Goal: Task Accomplishment & Management: Manage account settings

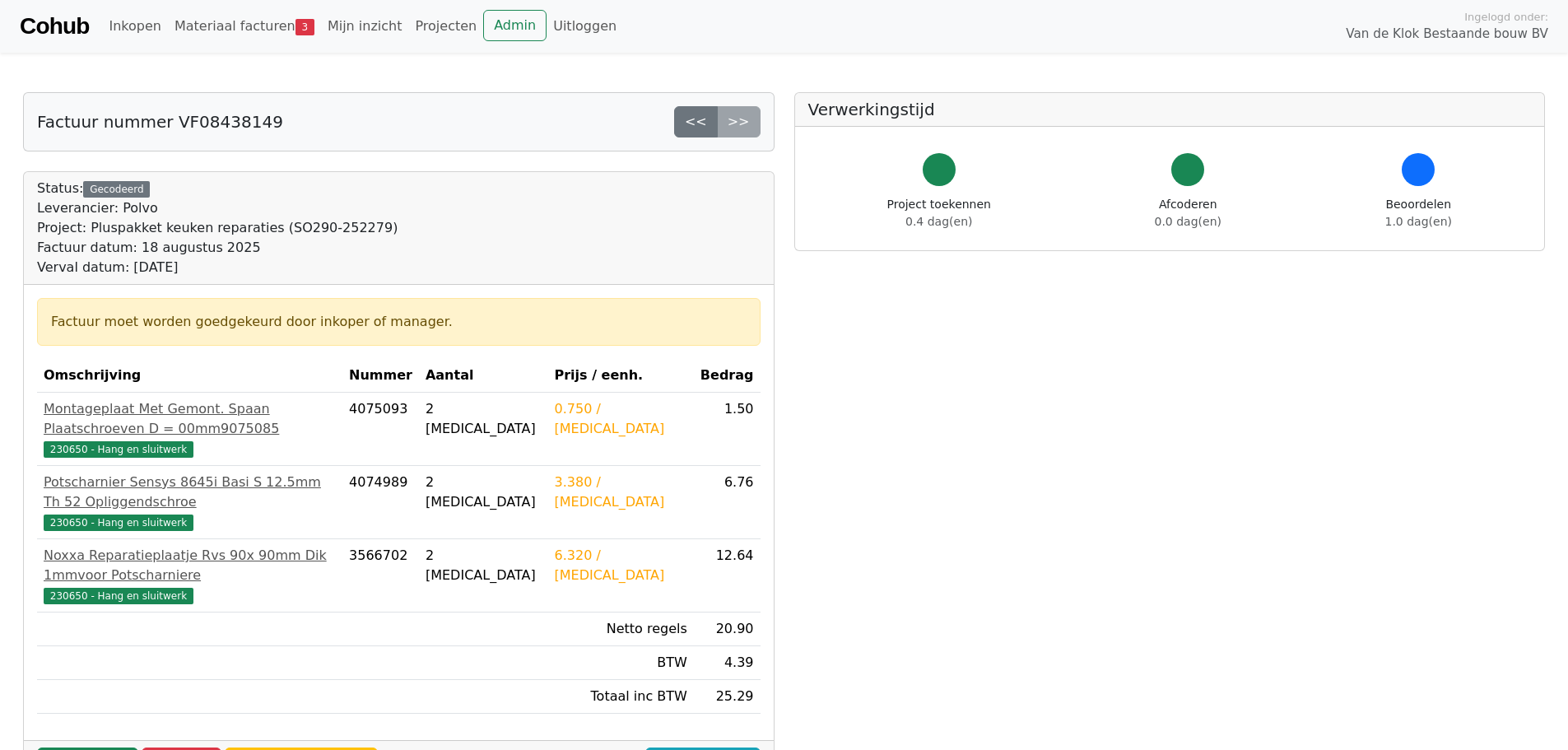
drag, startPoint x: 88, startPoint y: 694, endPoint x: 114, endPoint y: 663, distance: 40.5
click at [88, 748] on link "Goedkeuren" at bounding box center [87, 764] width 101 height 32
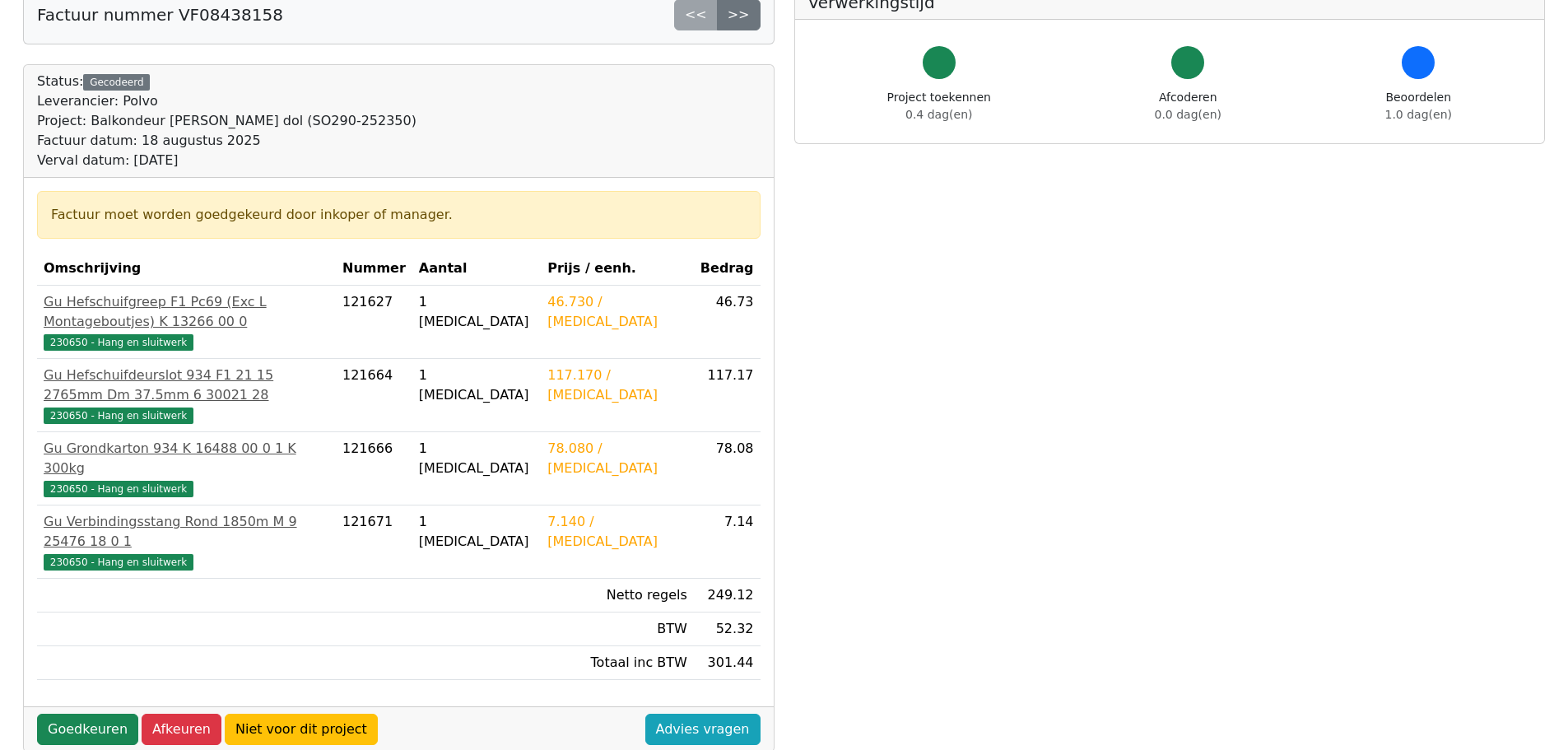
scroll to position [247, 0]
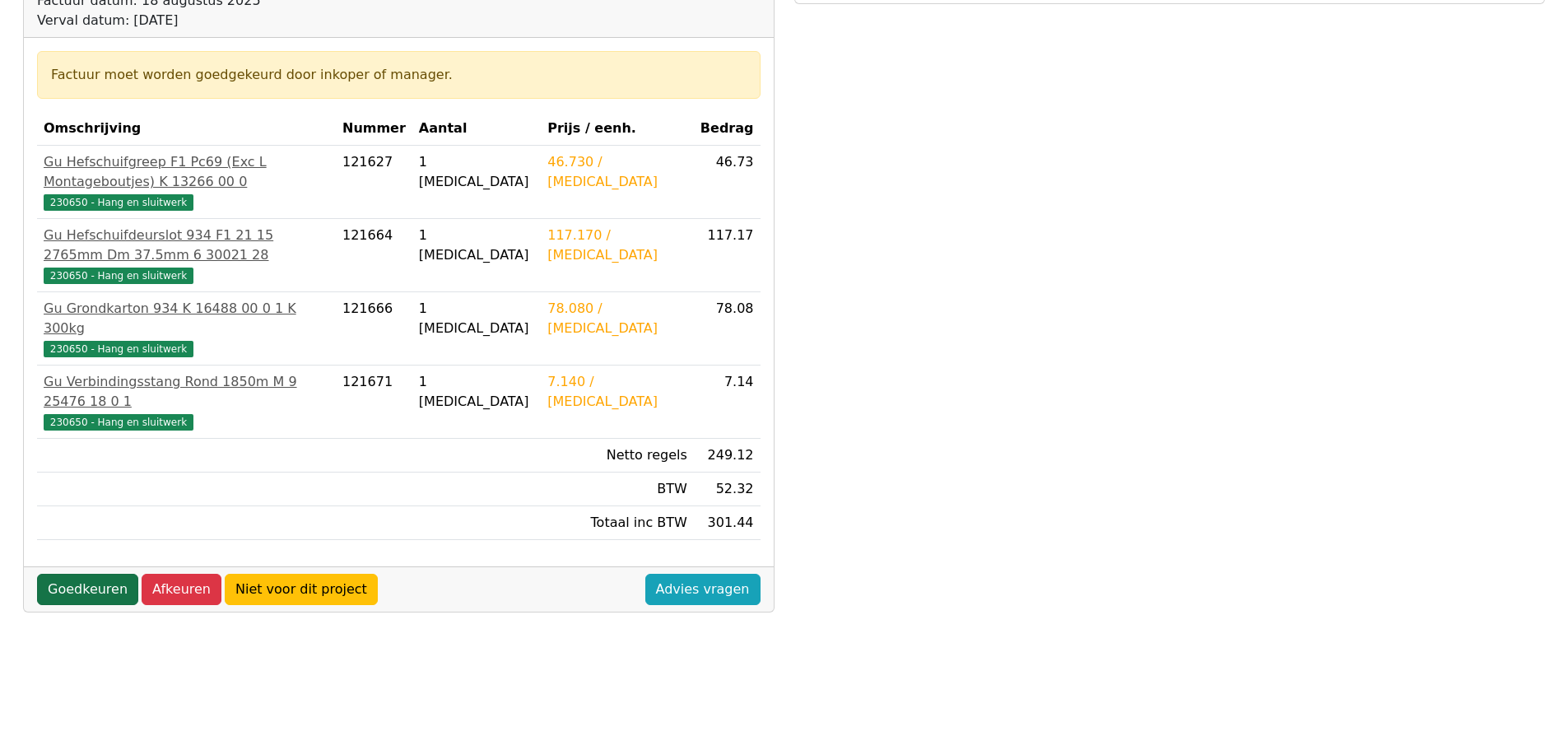
click at [99, 574] on link "Goedkeuren" at bounding box center [87, 590] width 101 height 32
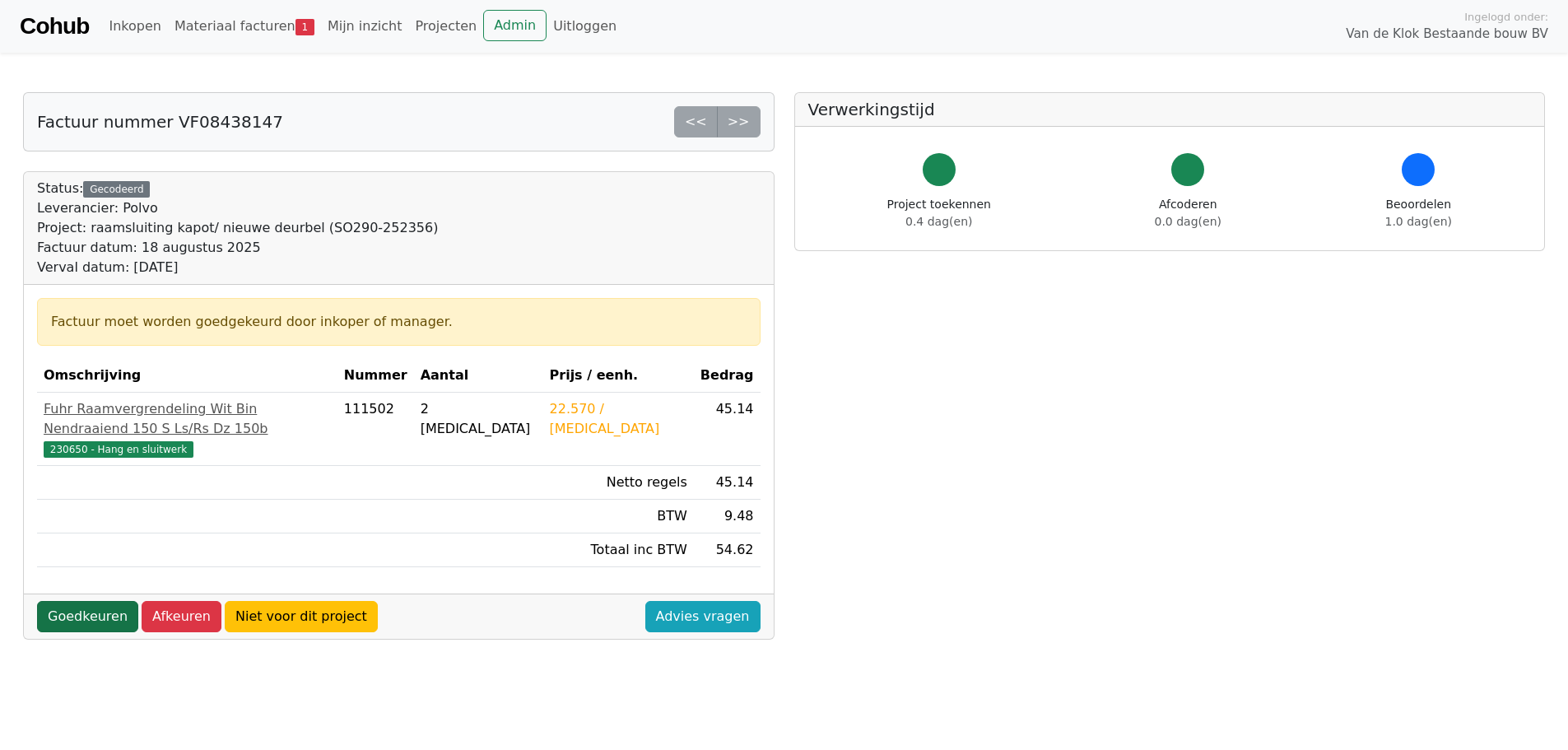
drag, startPoint x: 72, startPoint y: 596, endPoint x: 83, endPoint y: 592, distance: 11.7
click at [72, 601] on link "Goedkeuren" at bounding box center [87, 617] width 101 height 32
